Goal: Task Accomplishment & Management: Use online tool/utility

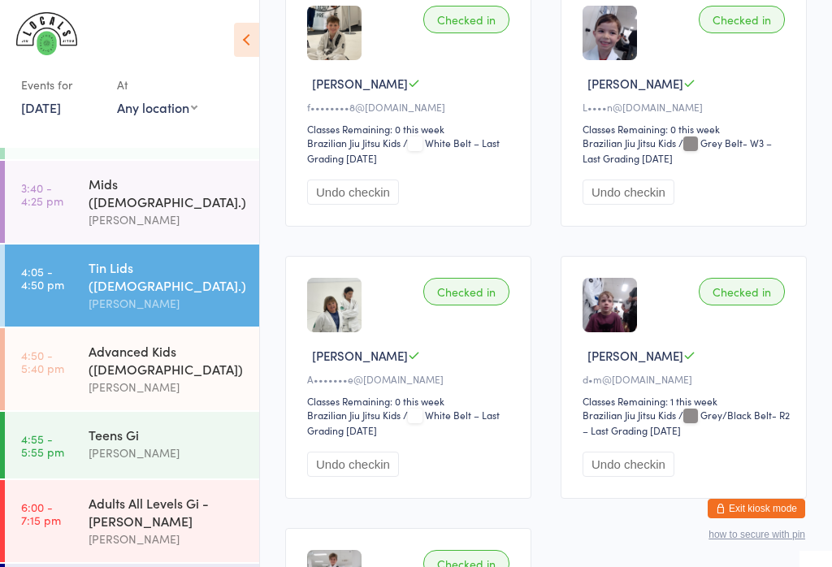
scroll to position [1666, 0]
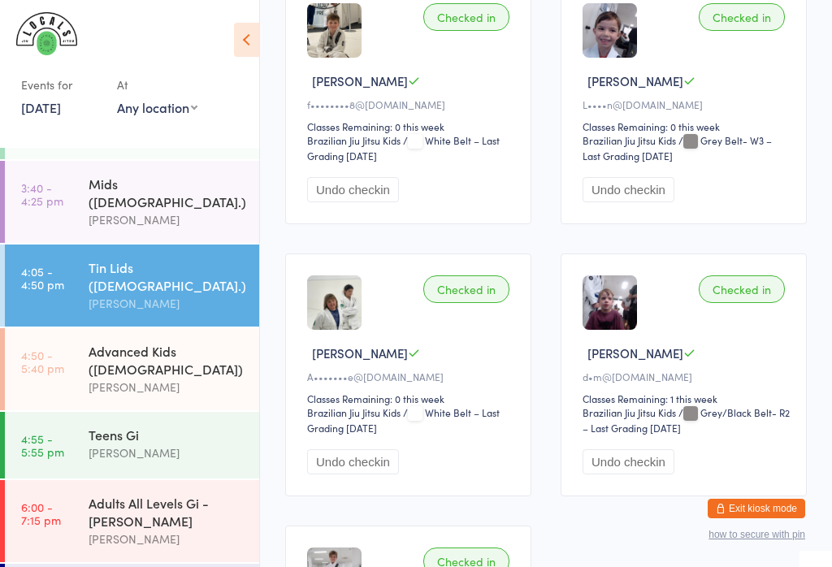
click at [353, 475] on button "Undo checkin" at bounding box center [353, 462] width 92 height 25
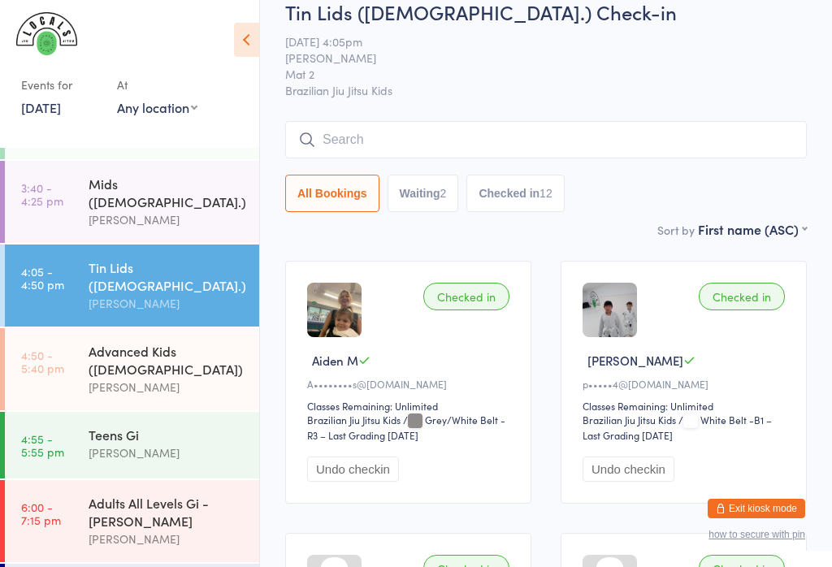
scroll to position [0, 0]
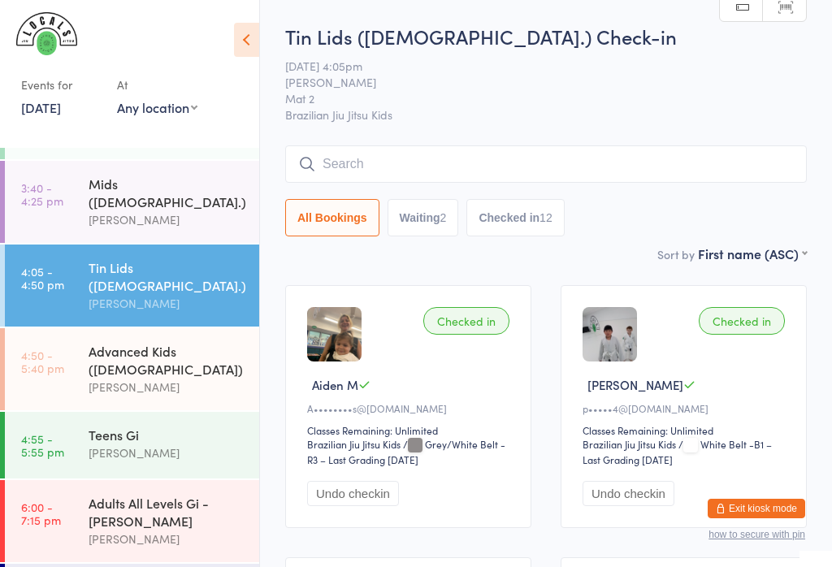
click at [202, 426] on div "Teens Gi" at bounding box center [167, 435] width 157 height 18
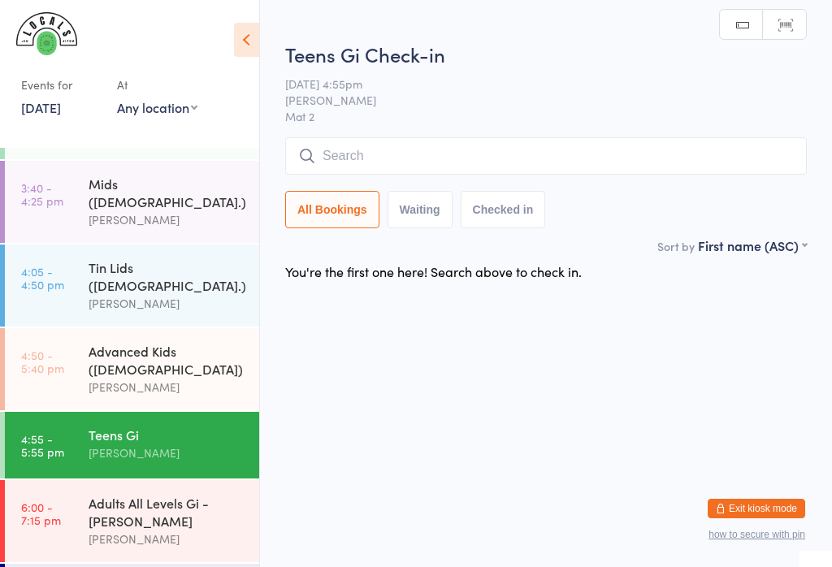
click at [602, 175] on input "search" at bounding box center [546, 155] width 522 height 37
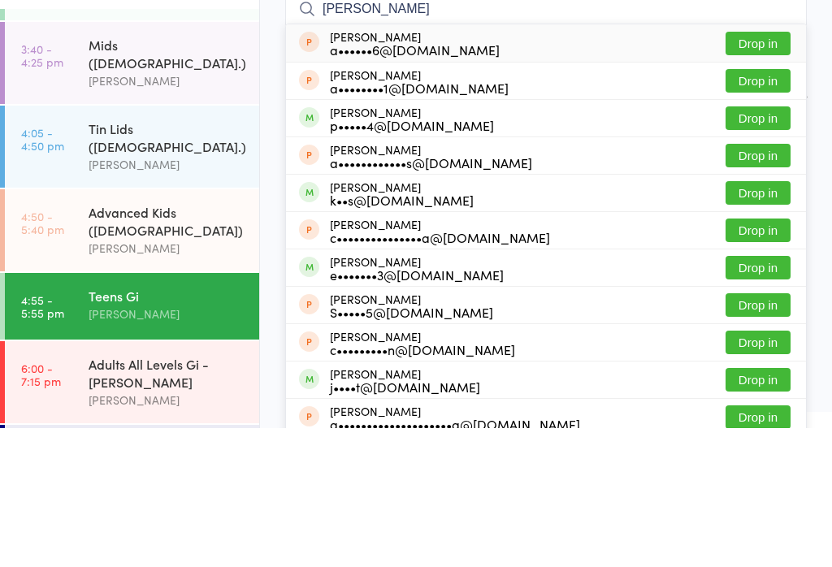
type input "[PERSON_NAME]"
click at [751, 245] on button "Drop in" at bounding box center [758, 257] width 65 height 24
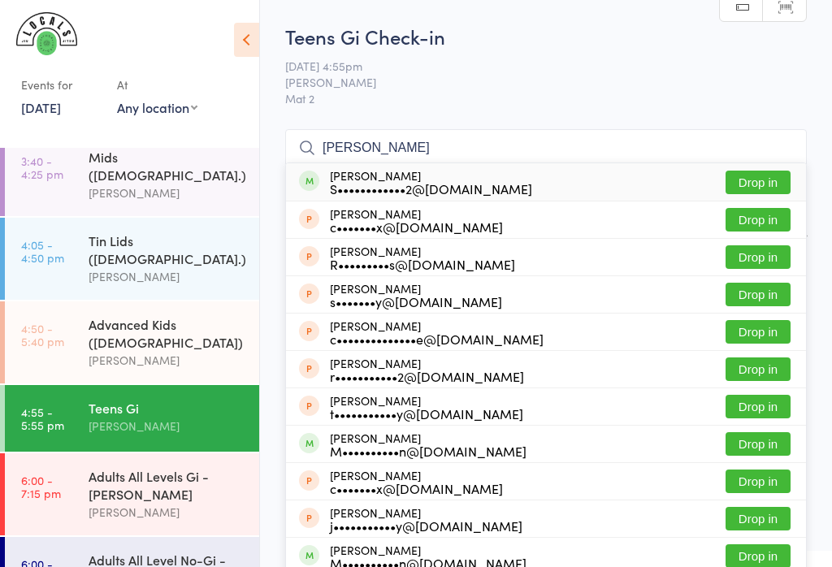
scroll to position [164, 0]
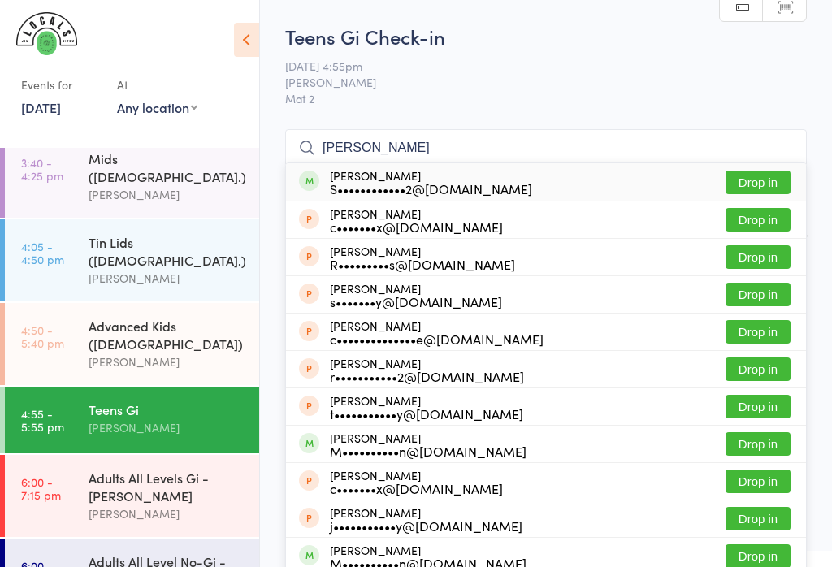
type input "[PERSON_NAME]"
click at [757, 185] on button "Drop in" at bounding box center [758, 183] width 65 height 24
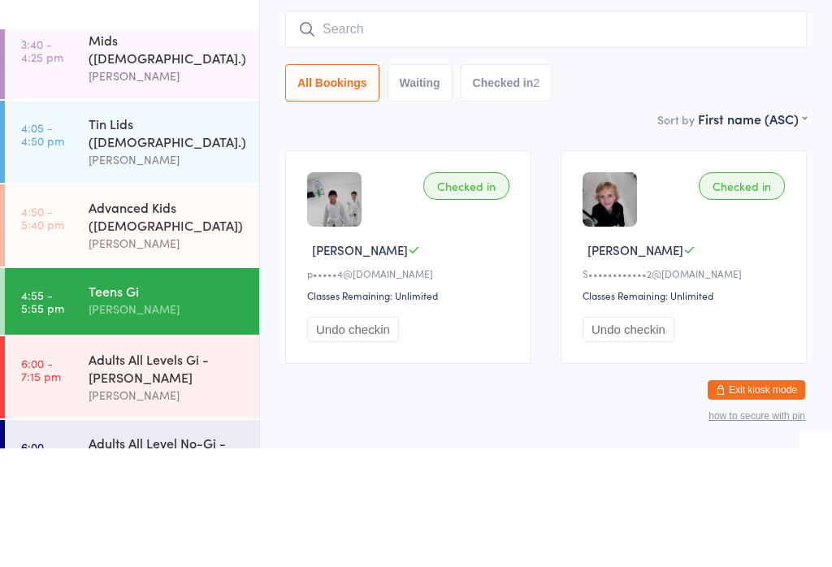
click at [189, 353] on div "[PERSON_NAME]" at bounding box center [167, 362] width 157 height 19
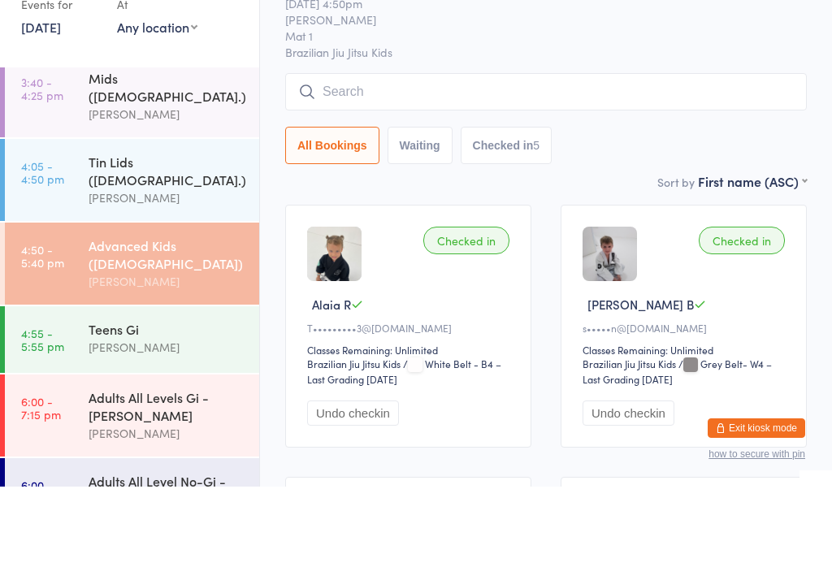
scroll to position [139, 0]
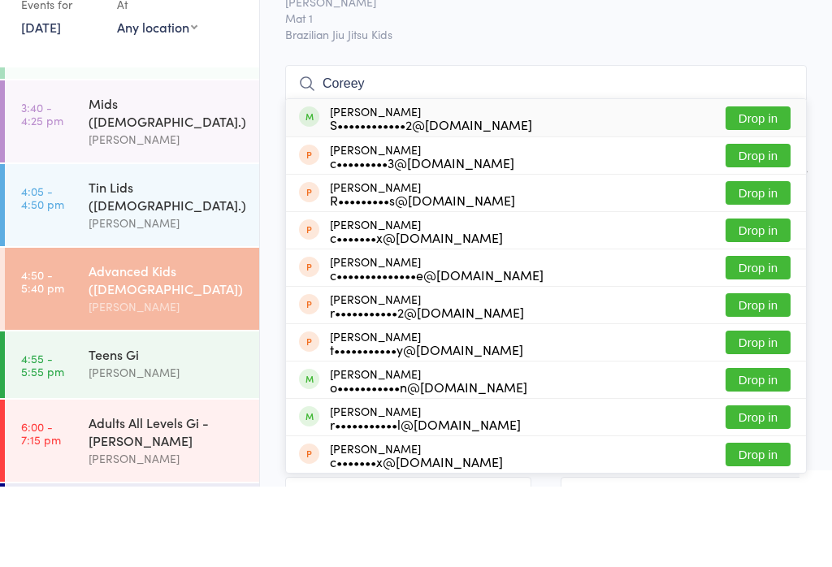
type input "Coreey"
click at [740, 187] on button "Drop in" at bounding box center [758, 199] width 65 height 24
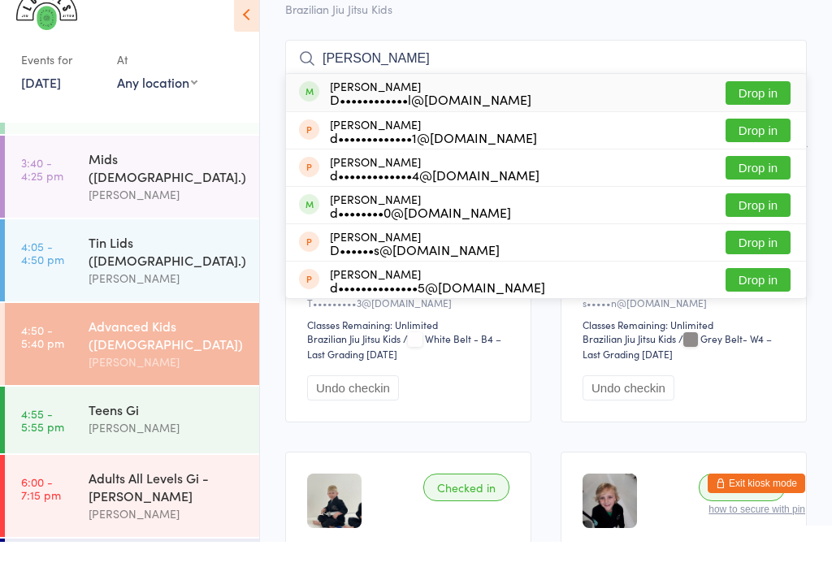
type input "[PERSON_NAME]"
click at [765, 106] on button "Drop in" at bounding box center [758, 118] width 65 height 24
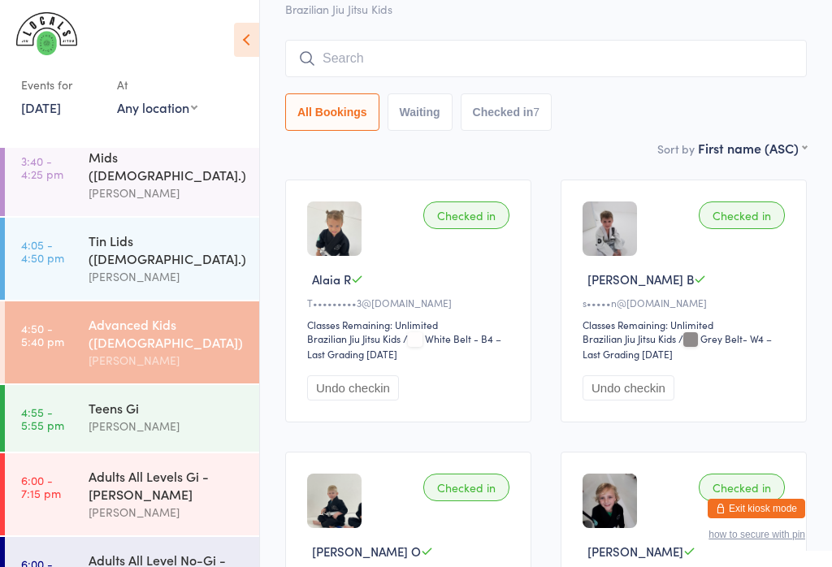
scroll to position [164, 0]
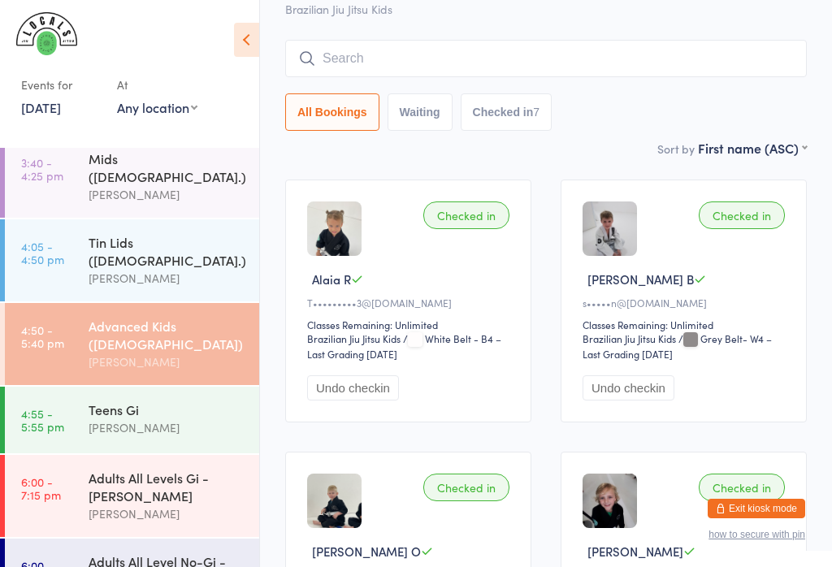
click at [151, 469] on div "Adults All Levels Gi - [PERSON_NAME]" at bounding box center [167, 487] width 157 height 36
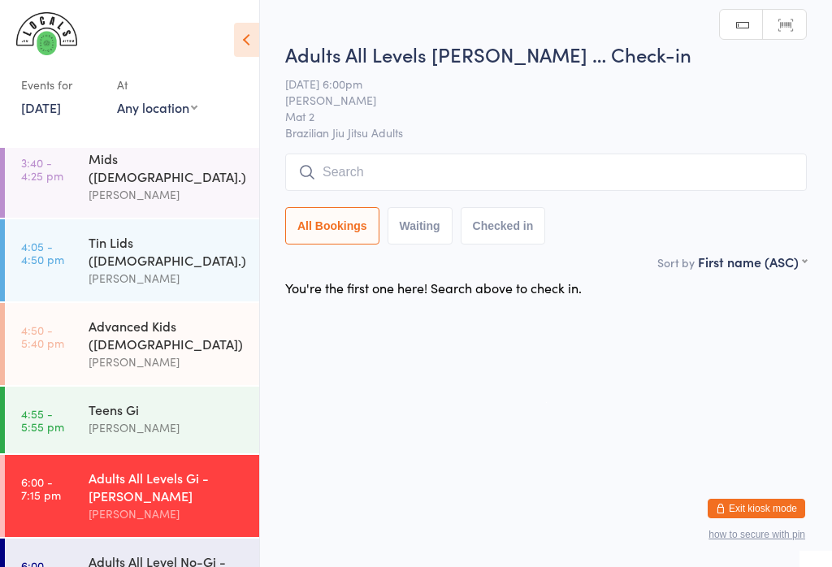
click at [409, 180] on input "search" at bounding box center [546, 172] width 522 height 37
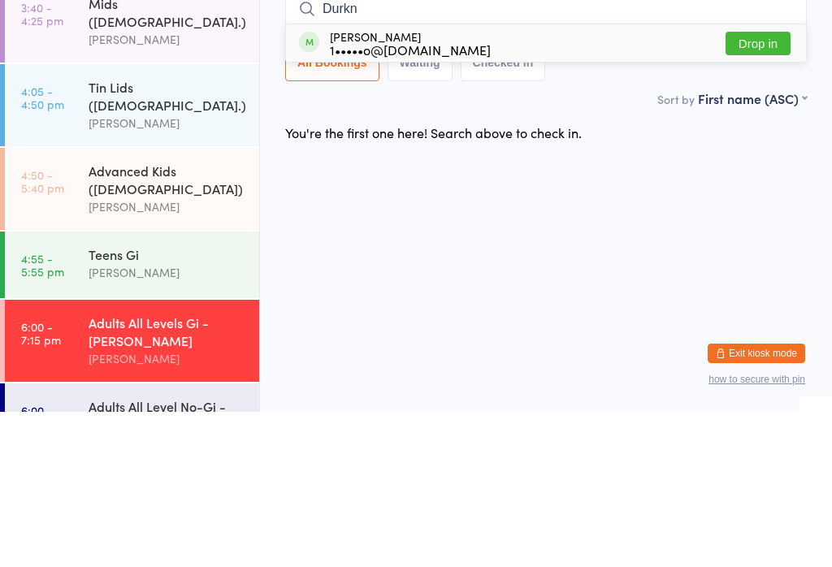
type input "Durkn"
click at [767, 187] on button "Drop in" at bounding box center [758, 199] width 65 height 24
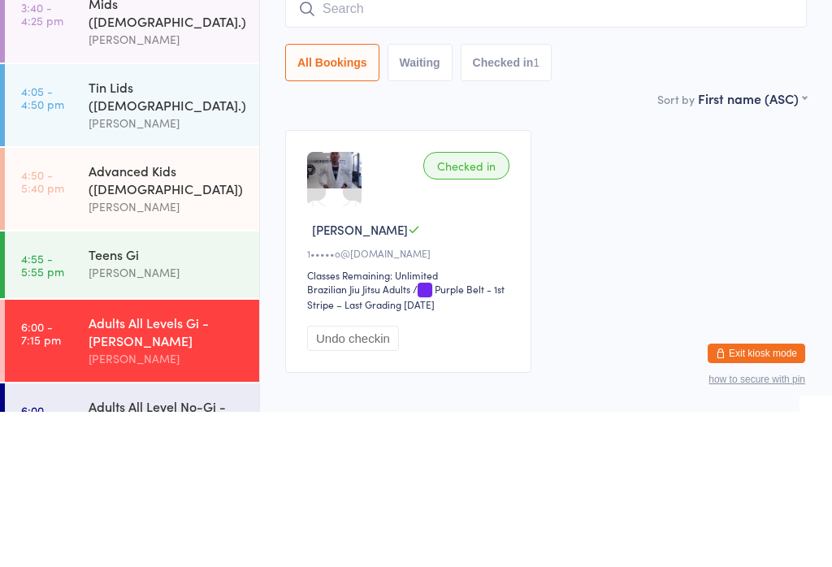
scroll to position [85, 0]
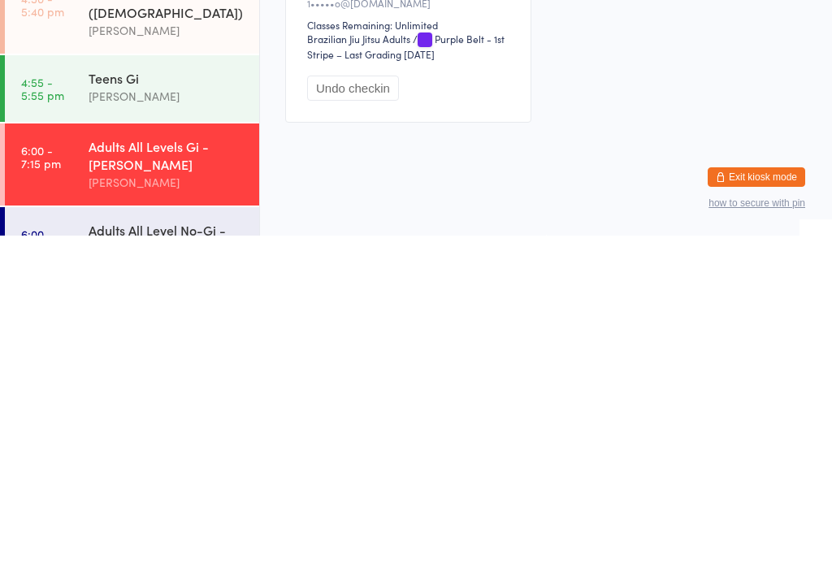
click at [202, 553] on div "Adults All Level No-Gi - [PERSON_NAME]" at bounding box center [167, 571] width 157 height 36
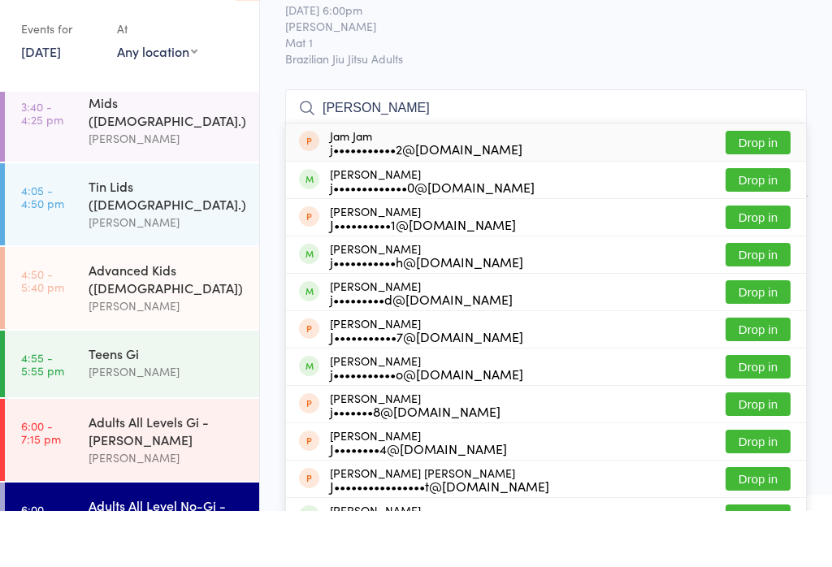
type input "[PERSON_NAME]"
click at [755, 224] on button "Drop in" at bounding box center [758, 236] width 65 height 24
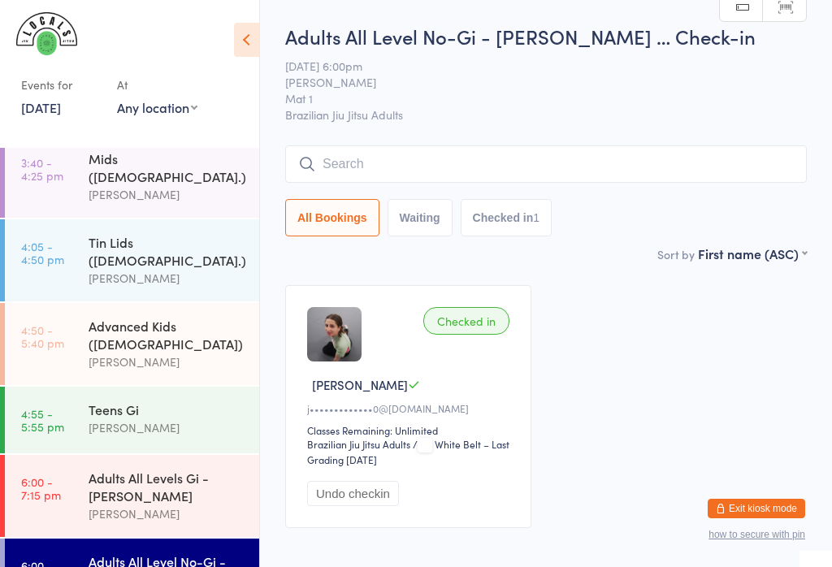
scroll to position [164, 0]
type input "T"
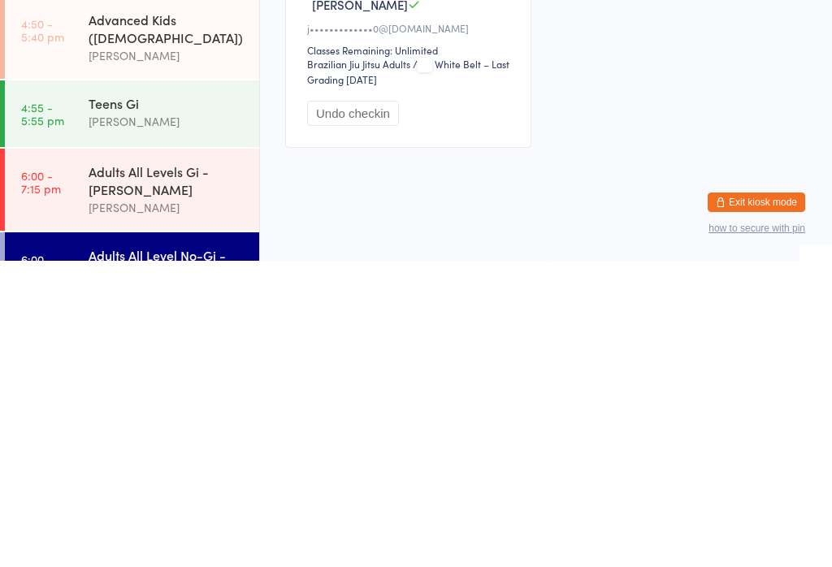
click at [180, 553] on div "Adults All Level No-Gi - [PERSON_NAME]" at bounding box center [167, 571] width 157 height 36
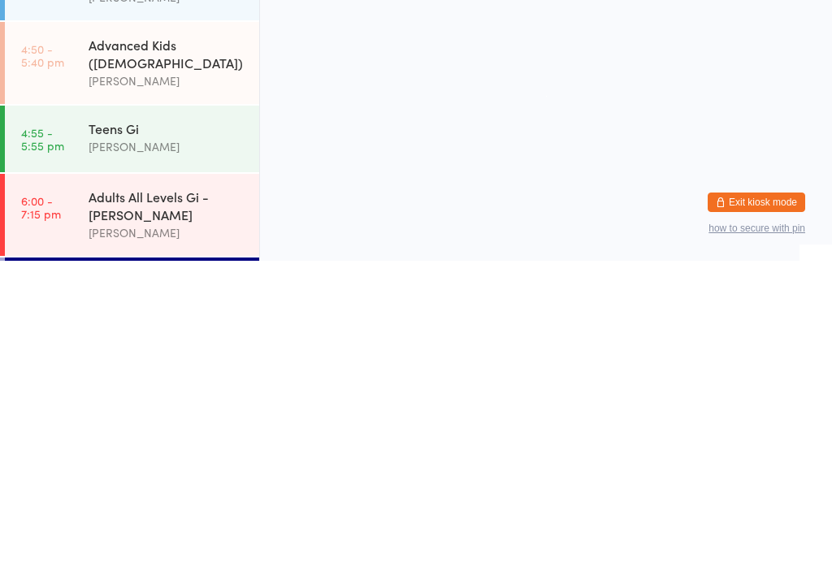
scroll to position [0, 0]
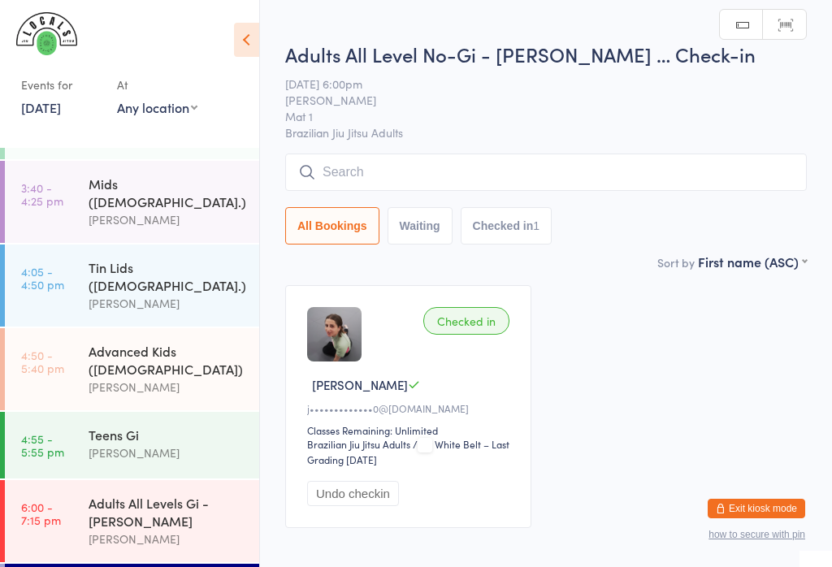
click at [401, 184] on input "search" at bounding box center [546, 172] width 522 height 37
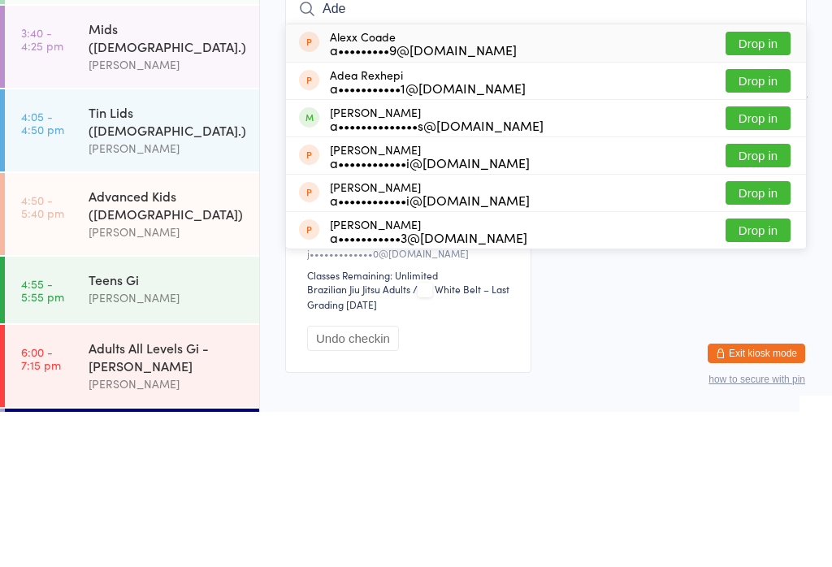
type input "Ade"
click at [380, 274] on div "a••••••••••••••s@[DOMAIN_NAME]" at bounding box center [437, 280] width 214 height 13
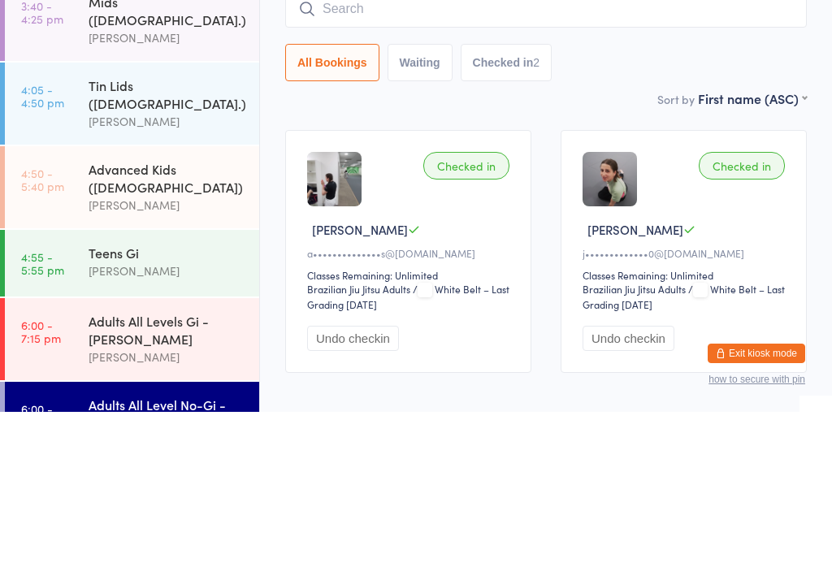
scroll to position [164, 0]
